Goal: Transaction & Acquisition: Obtain resource

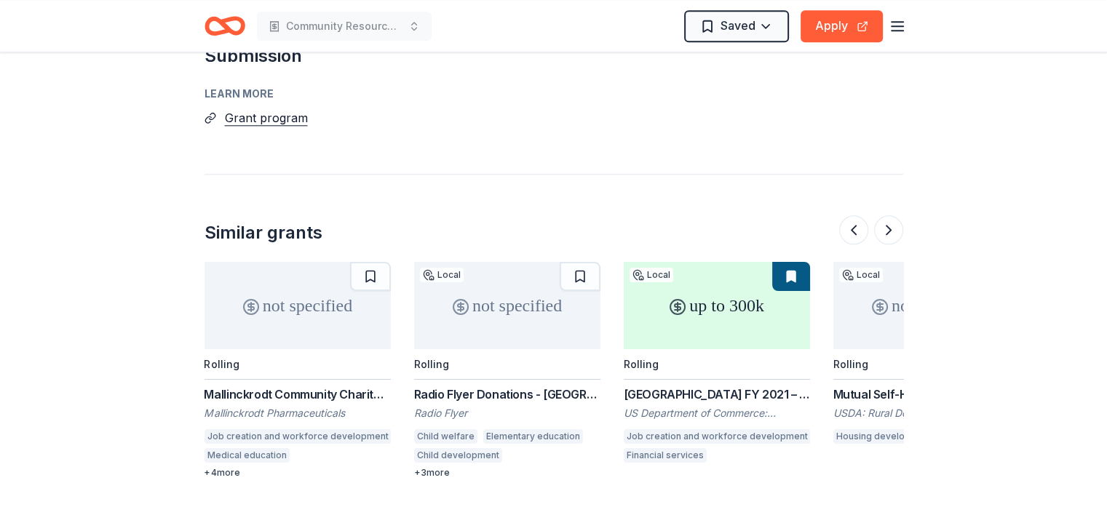
scroll to position [0, 1258]
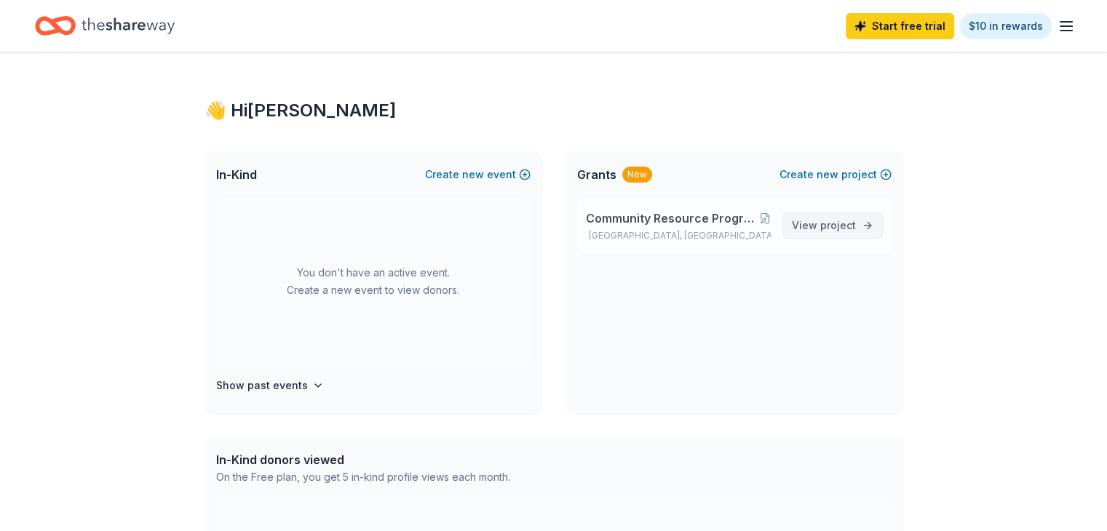
click at [811, 216] on link "View project" at bounding box center [832, 226] width 100 height 26
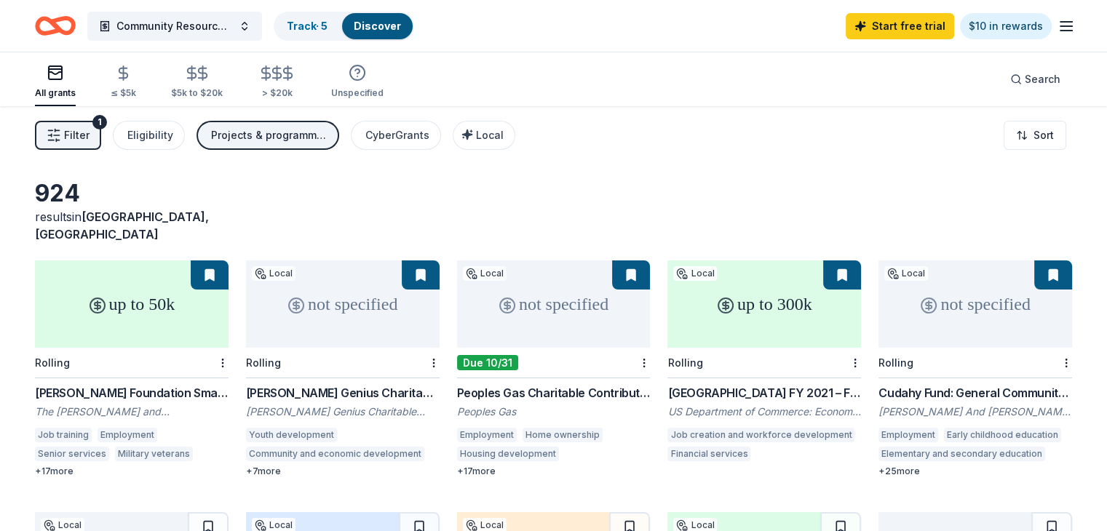
click at [90, 131] on span "Filter" at bounding box center [76, 135] width 25 height 17
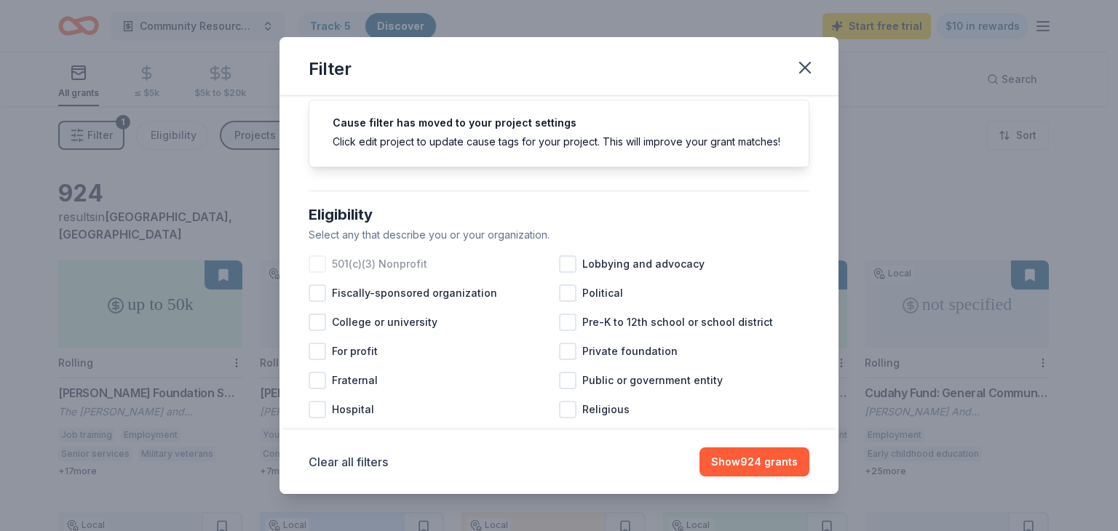
scroll to position [51, 0]
click at [317, 271] on div at bounding box center [317, 261] width 17 height 17
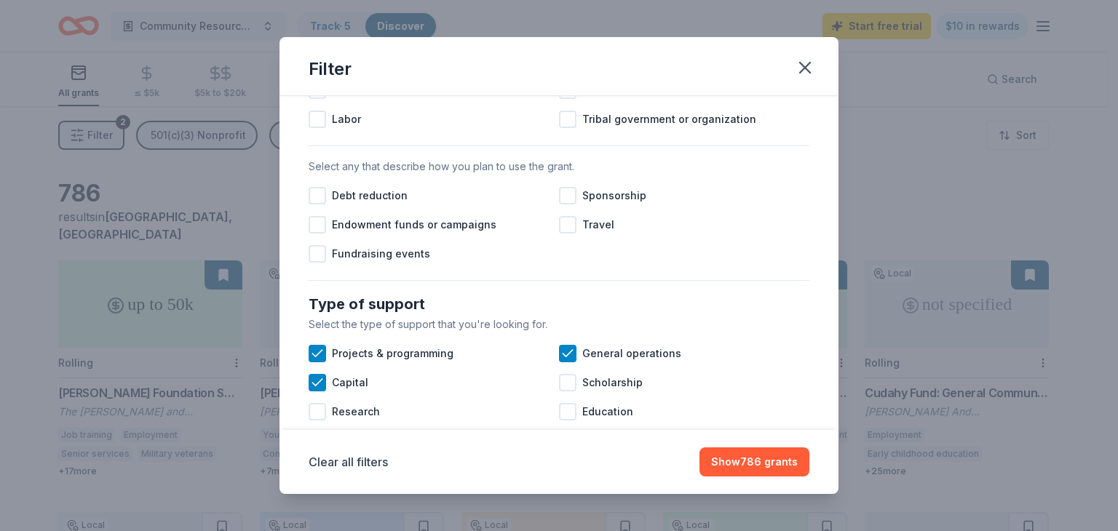
scroll to position [398, 0]
click at [565, 204] on div at bounding box center [567, 194] width 17 height 17
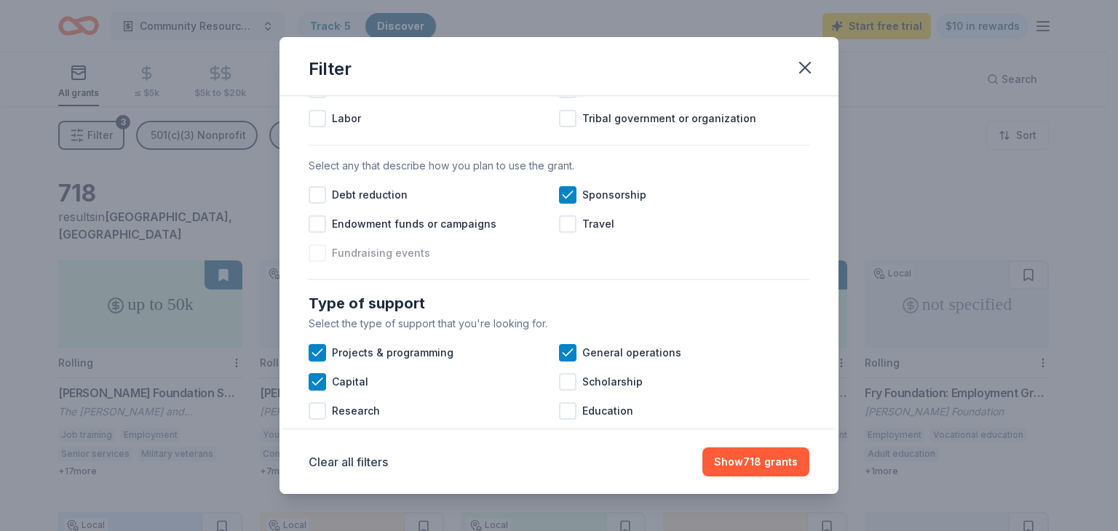
click at [314, 262] on div at bounding box center [317, 253] width 17 height 17
click at [314, 261] on icon at bounding box center [317, 253] width 15 height 15
click at [314, 262] on div at bounding box center [317, 253] width 17 height 17
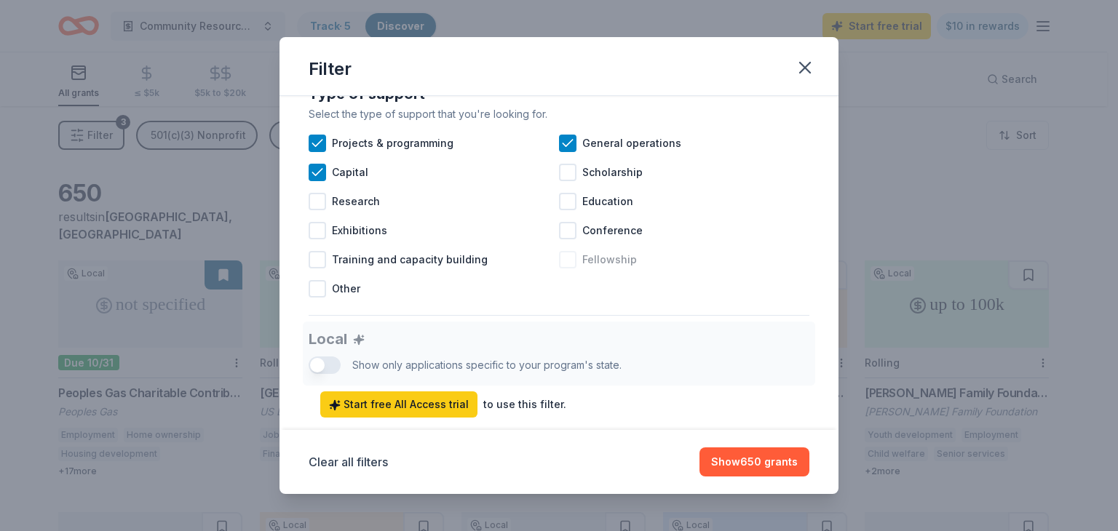
scroll to position [610, 0]
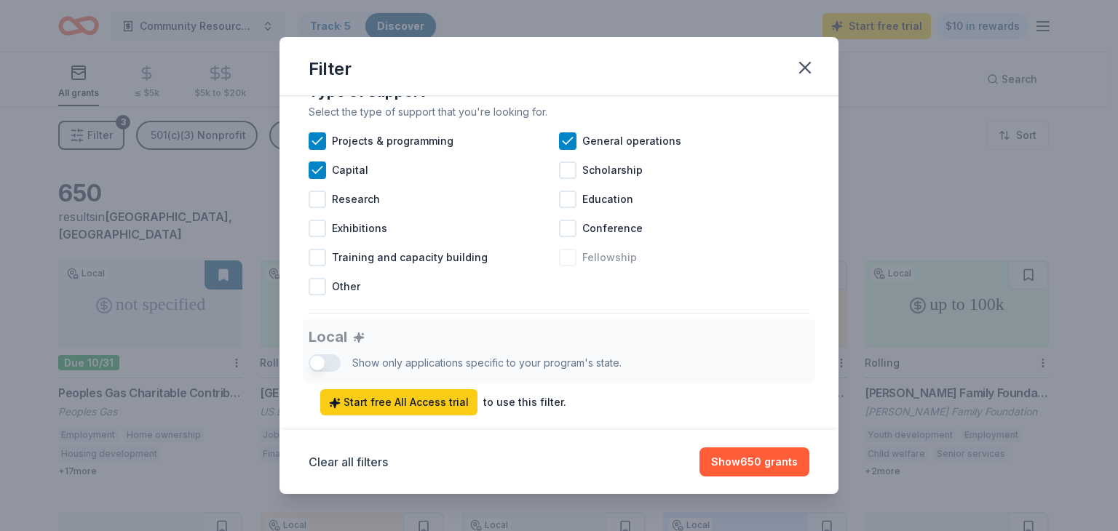
click at [566, 266] on div at bounding box center [567, 257] width 17 height 17
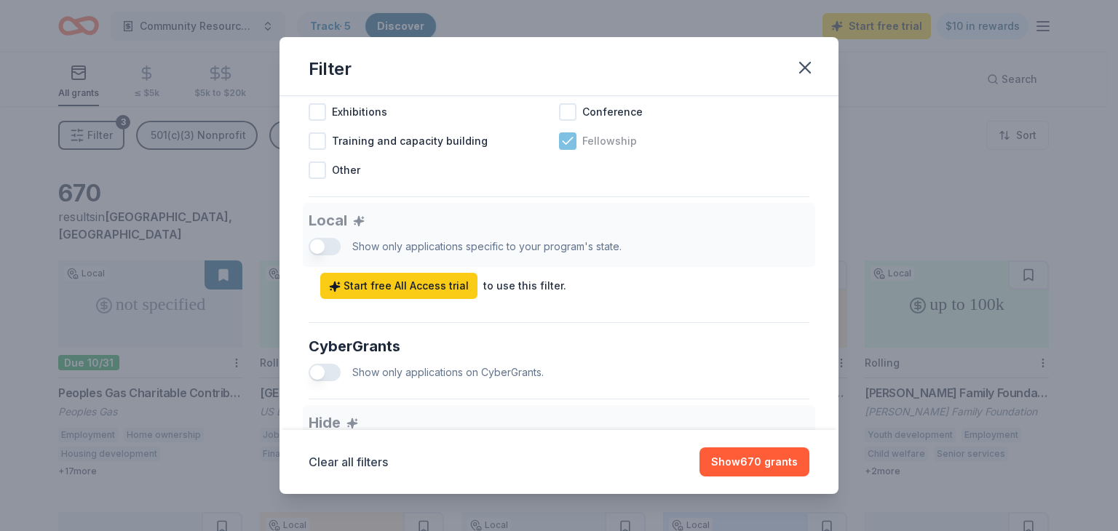
scroll to position [741, 0]
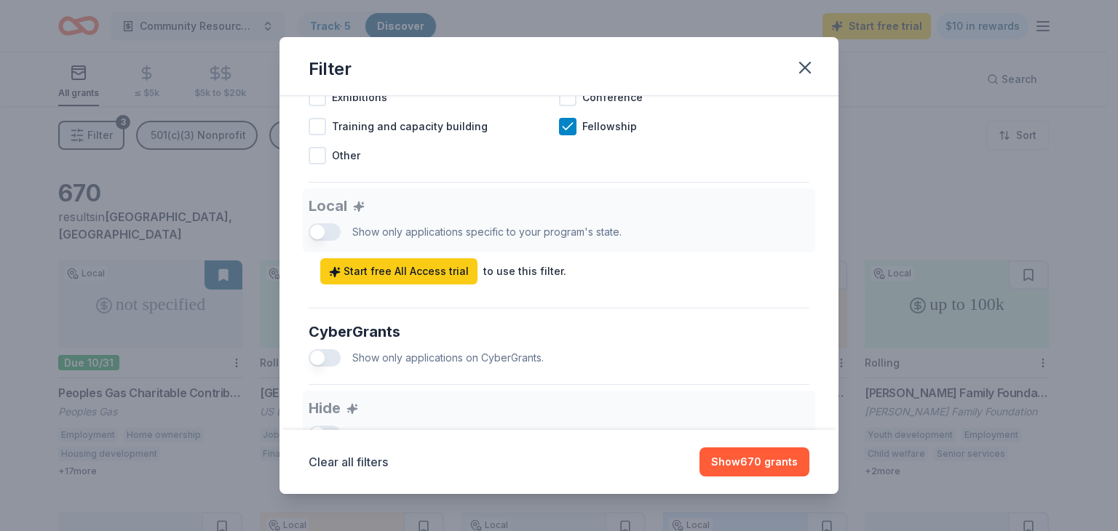
click at [318, 243] on div "Local Show only applications specific to your program's state. Start free All A…" at bounding box center [559, 236] width 501 height 96
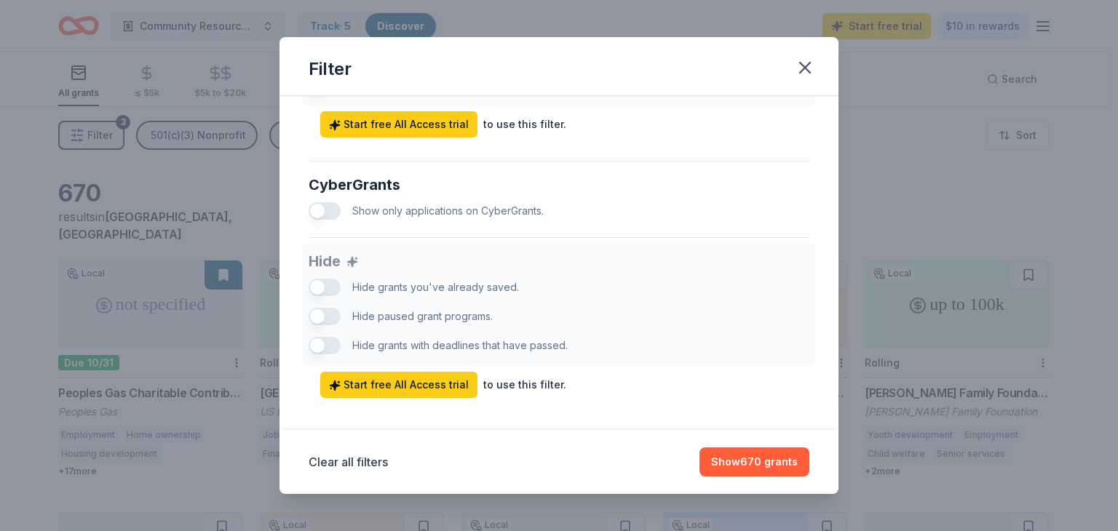
scroll to position [893, 0]
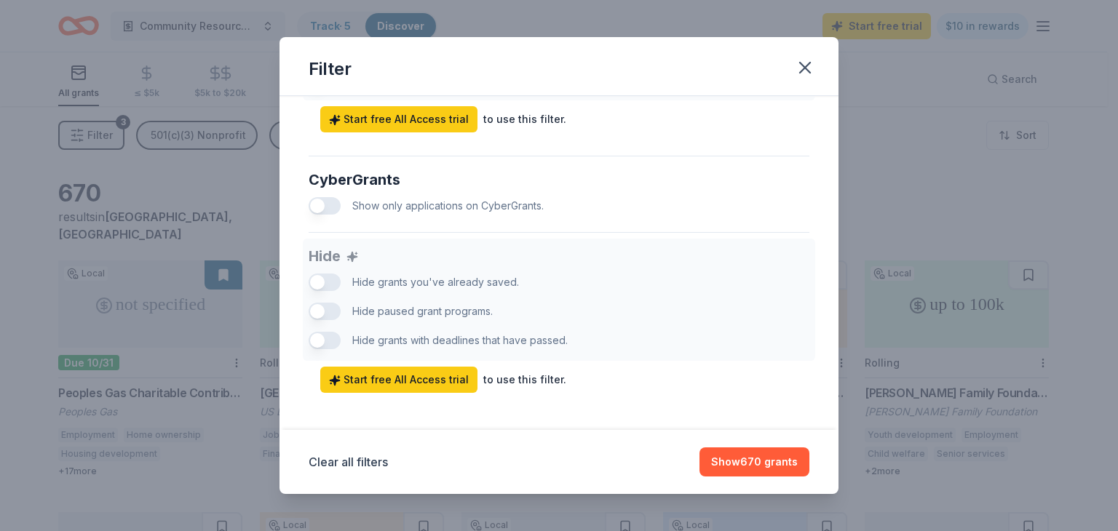
click at [325, 215] on button "button" at bounding box center [325, 205] width 32 height 17
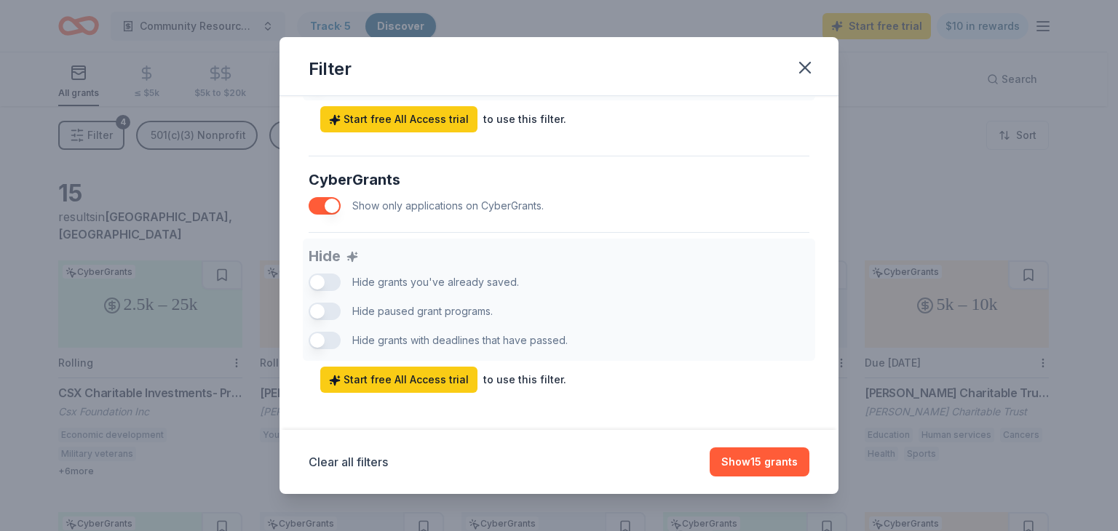
click at [325, 215] on button "button" at bounding box center [325, 205] width 32 height 17
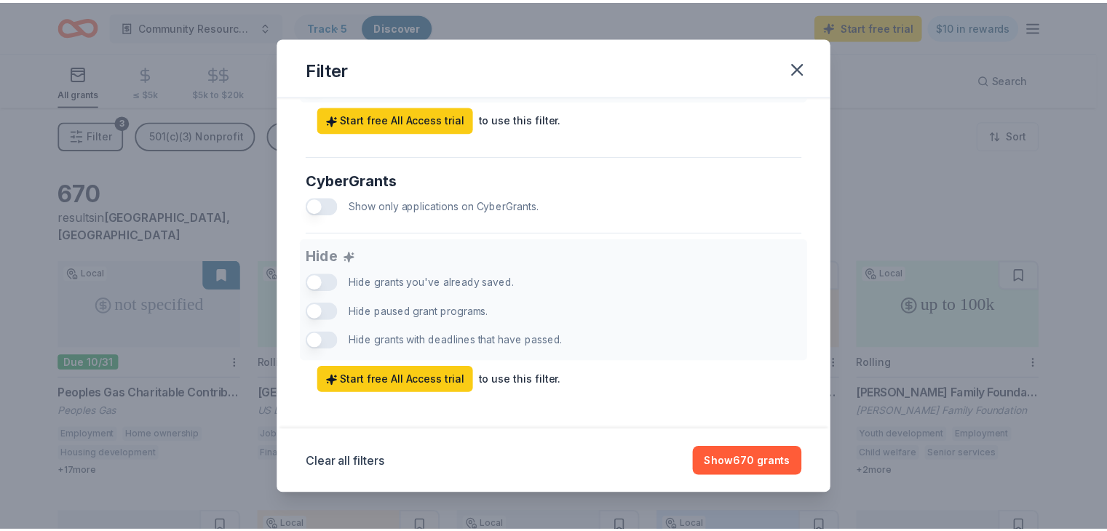
scroll to position [916, 0]
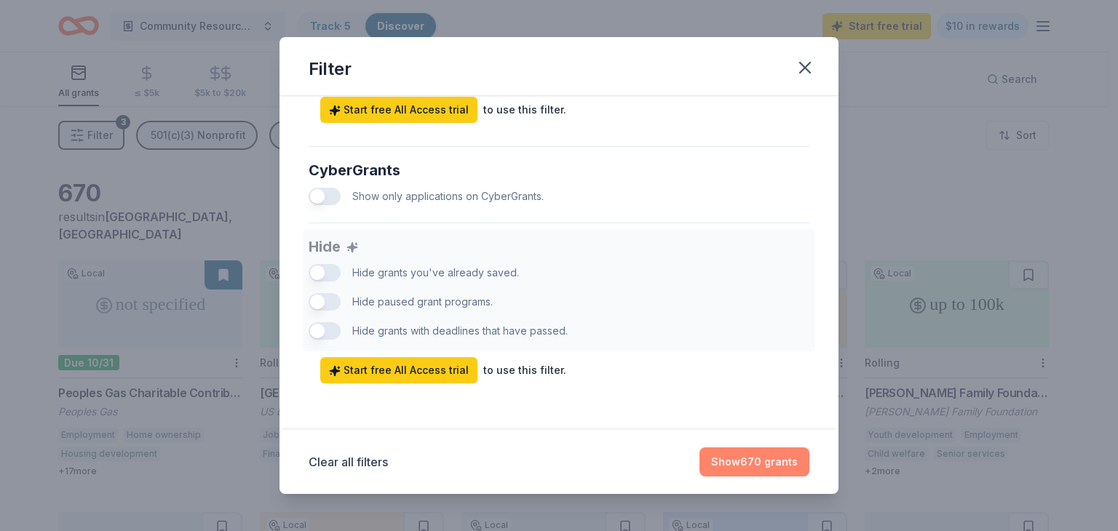
click at [780, 469] on button "Show 670 grants" at bounding box center [754, 462] width 110 height 29
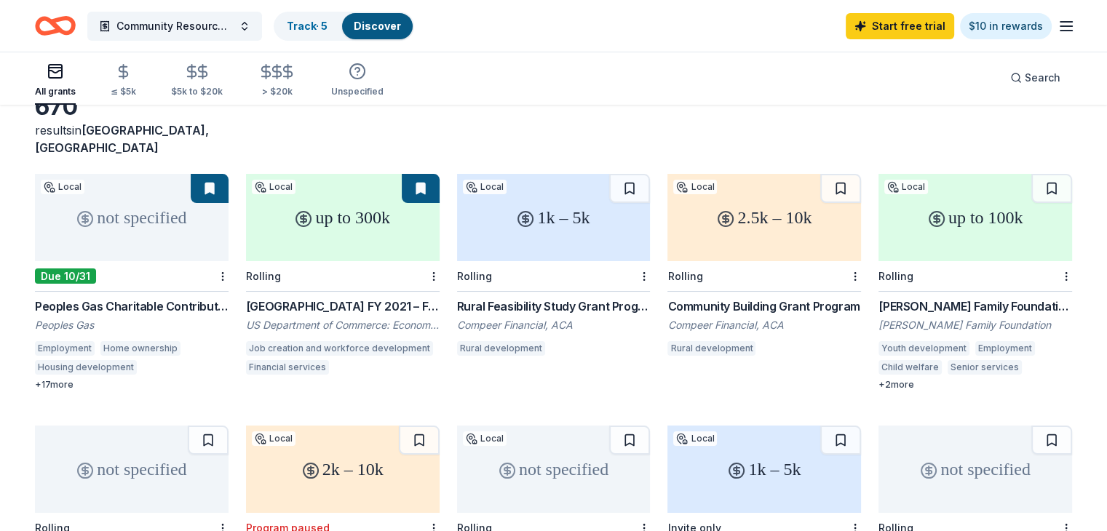
scroll to position [86, 0]
click at [729, 298] on div "Community Building Grant Program" at bounding box center [764, 306] width 194 height 17
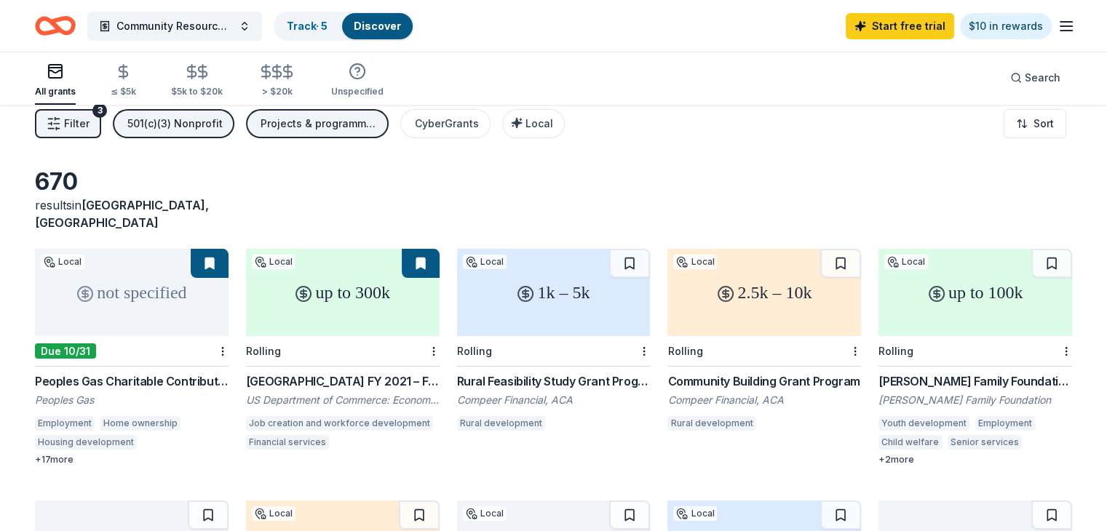
scroll to position [0, 0]
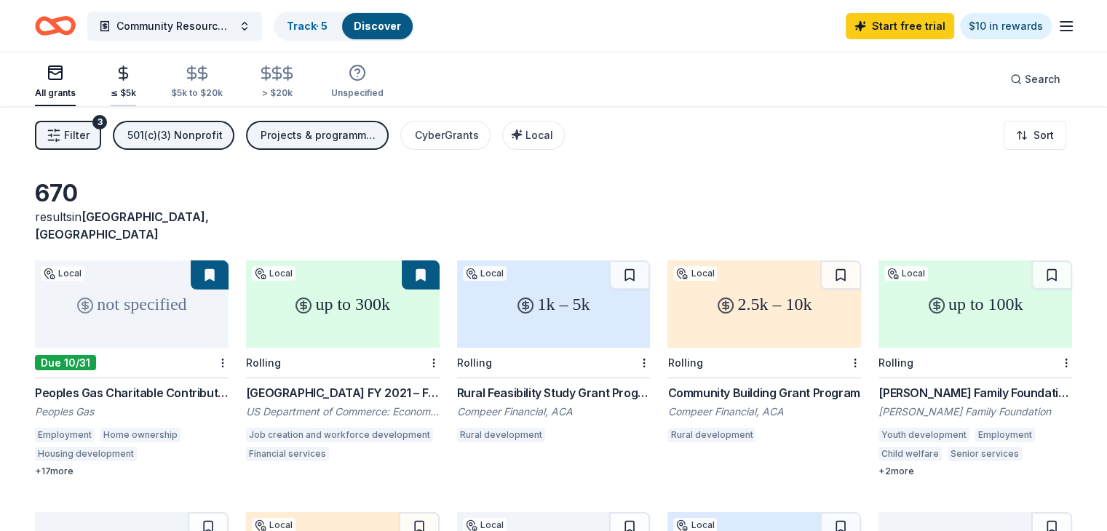
click at [136, 89] on div "≤ $5k" at bounding box center [123, 93] width 25 height 12
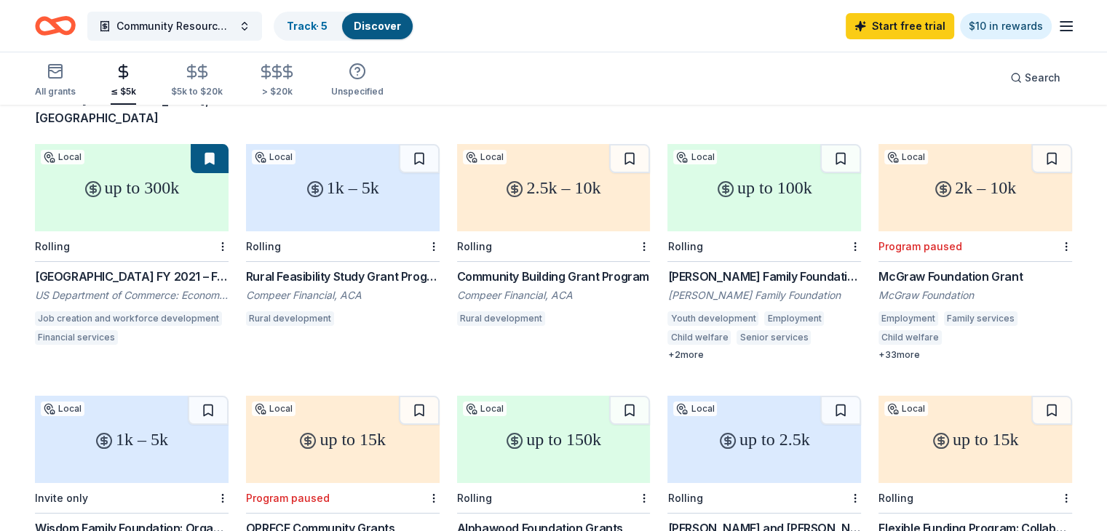
scroll to position [121, 0]
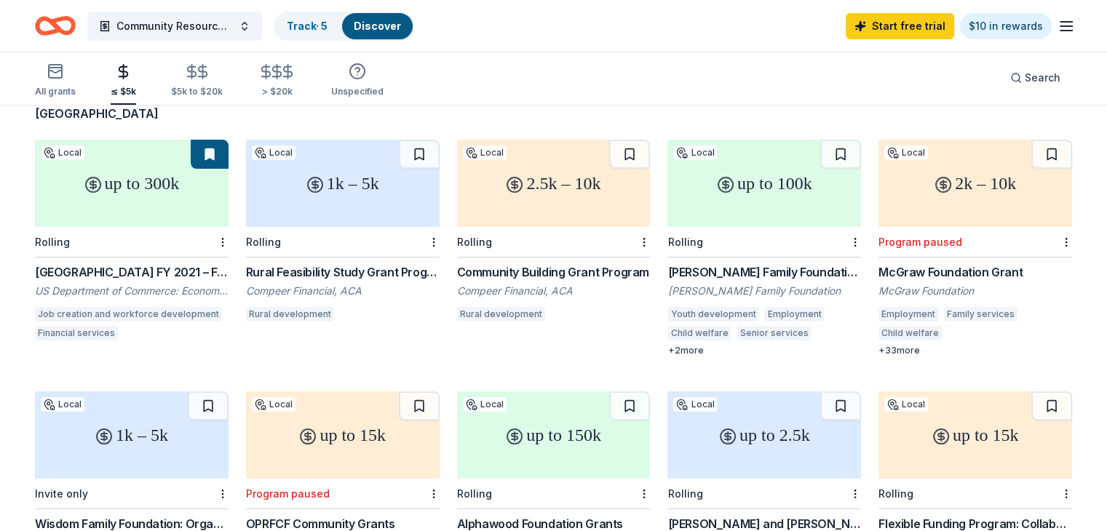
click at [724, 263] on div "[PERSON_NAME] Family Foundation Grant" at bounding box center [764, 271] width 194 height 17
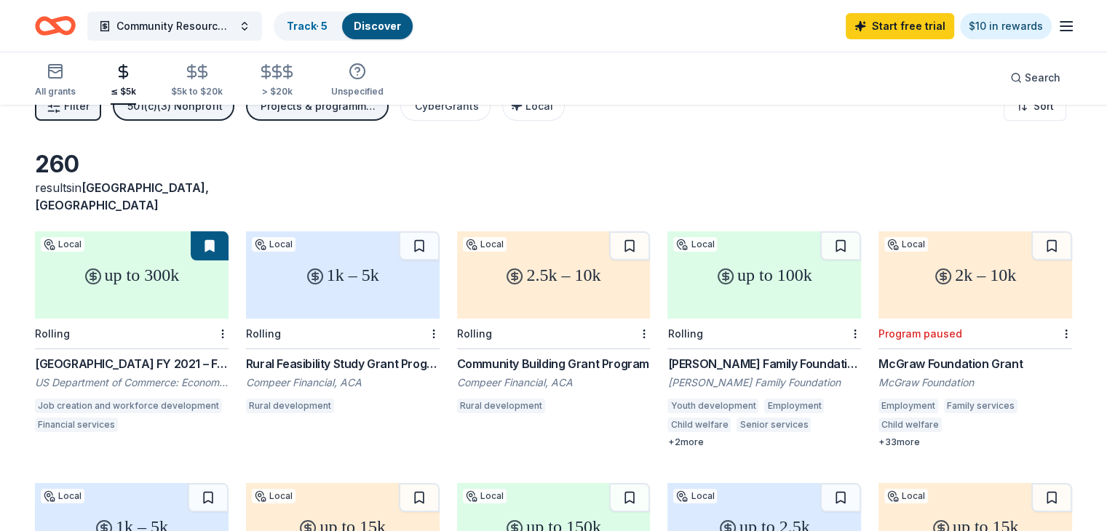
scroll to position [0, 0]
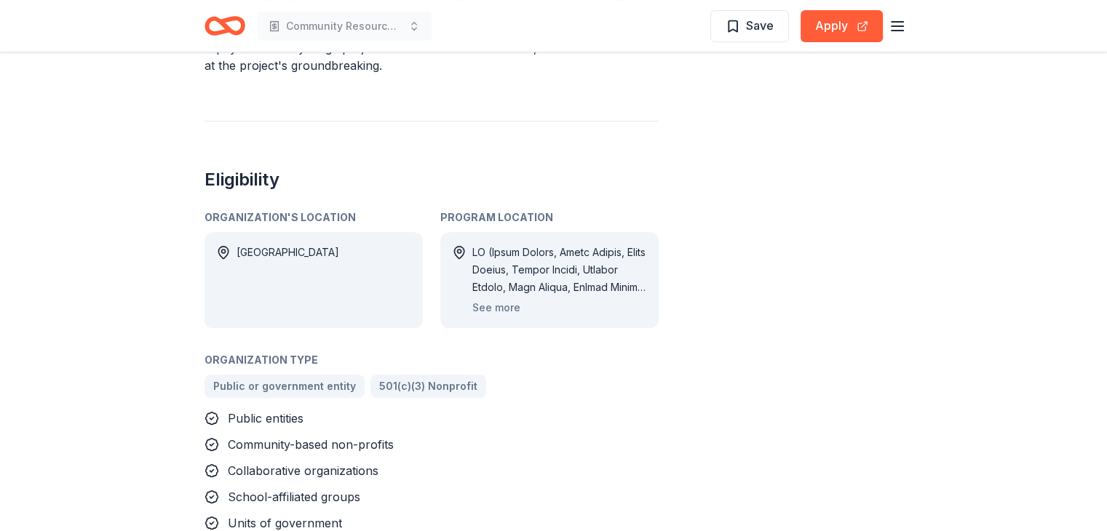
scroll to position [578, 0]
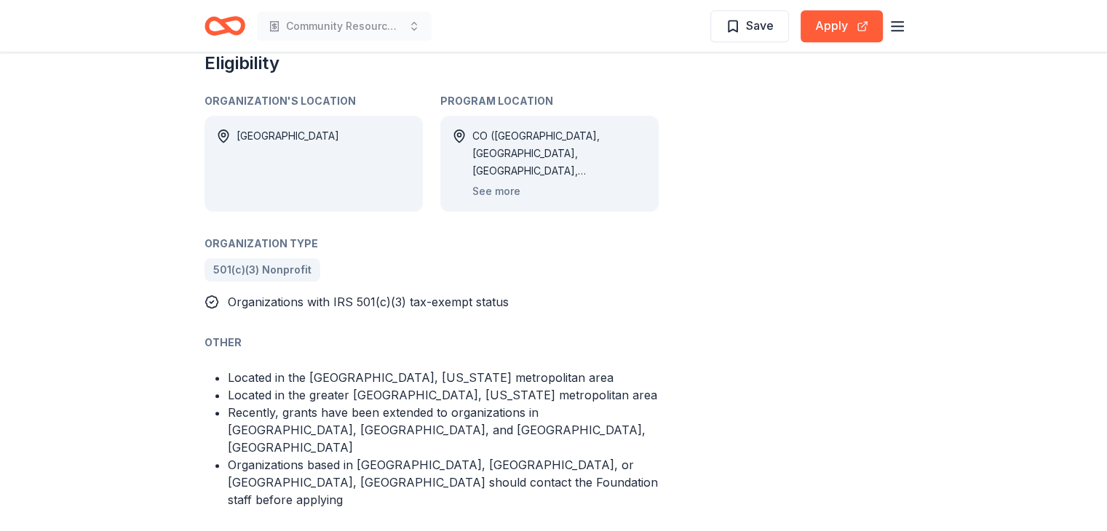
scroll to position [835, 0]
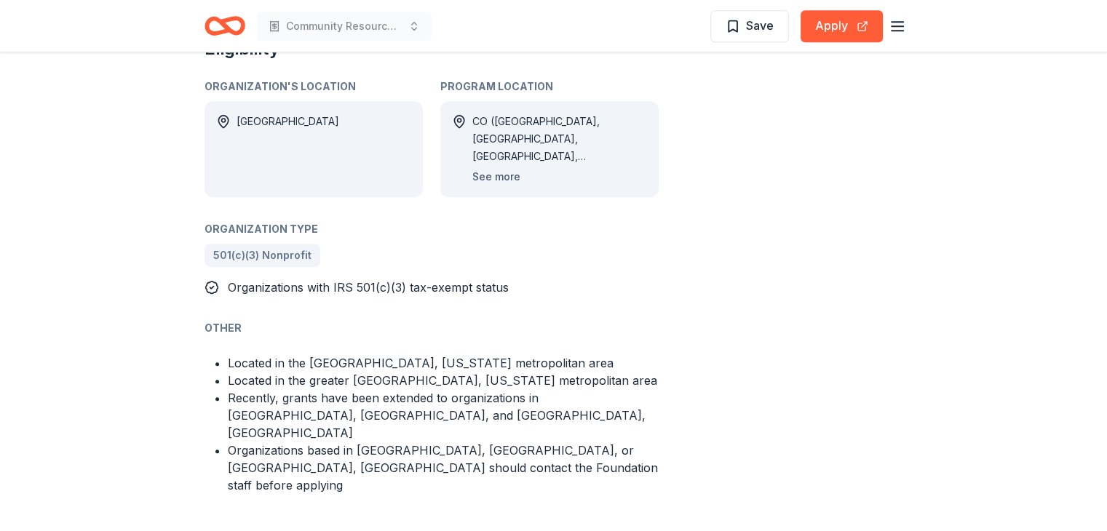
click at [482, 168] on button "See more" at bounding box center [496, 176] width 48 height 17
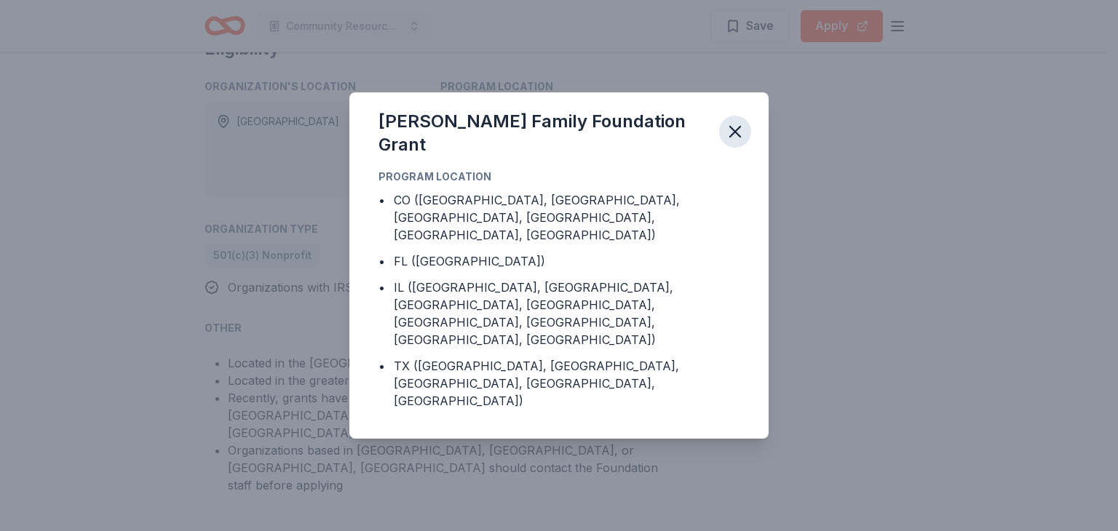
click at [734, 142] on icon "button" at bounding box center [735, 132] width 20 height 20
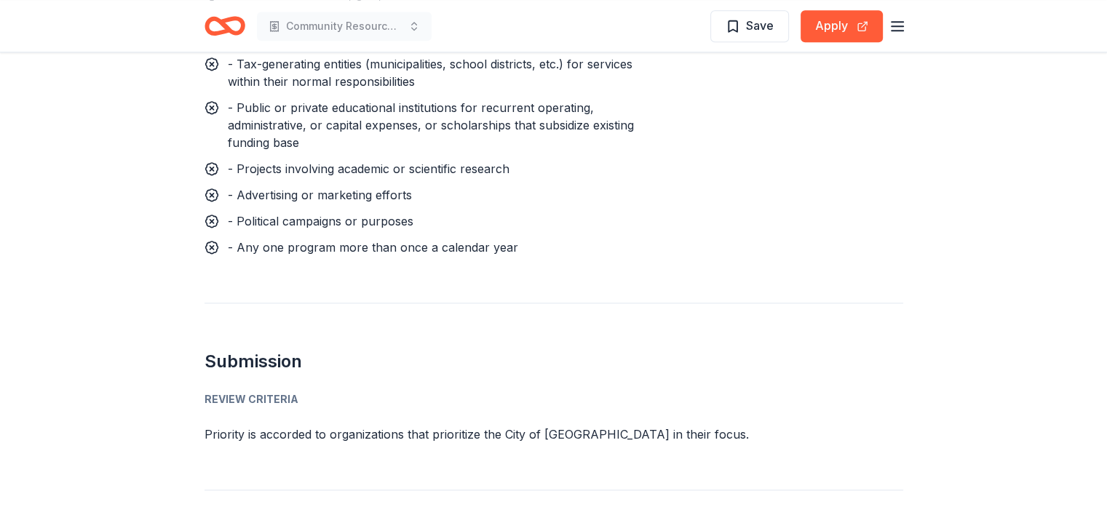
scroll to position [1598, 0]
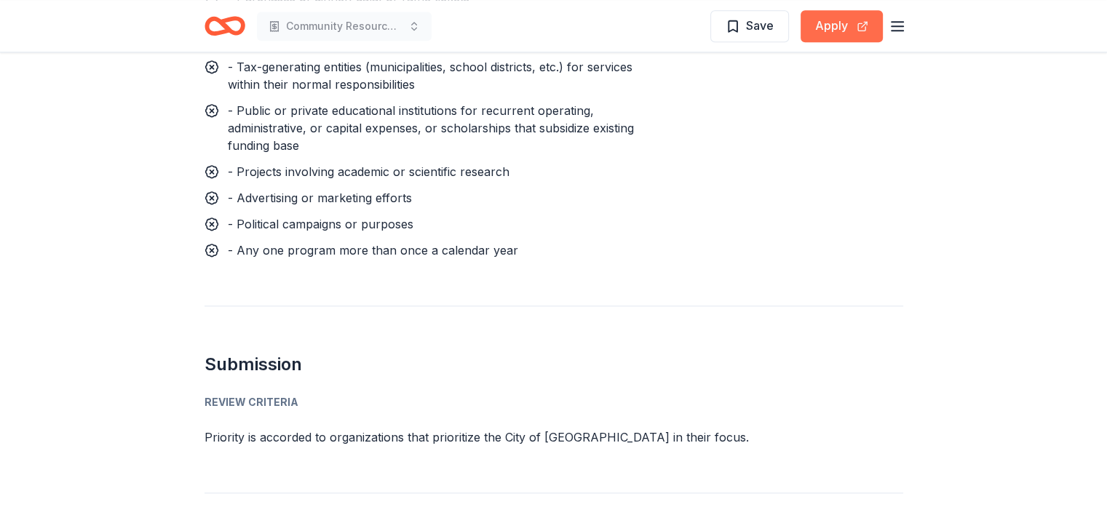
click at [838, 25] on button "Apply" at bounding box center [842, 26] width 82 height 32
